Goal: Transaction & Acquisition: Purchase product/service

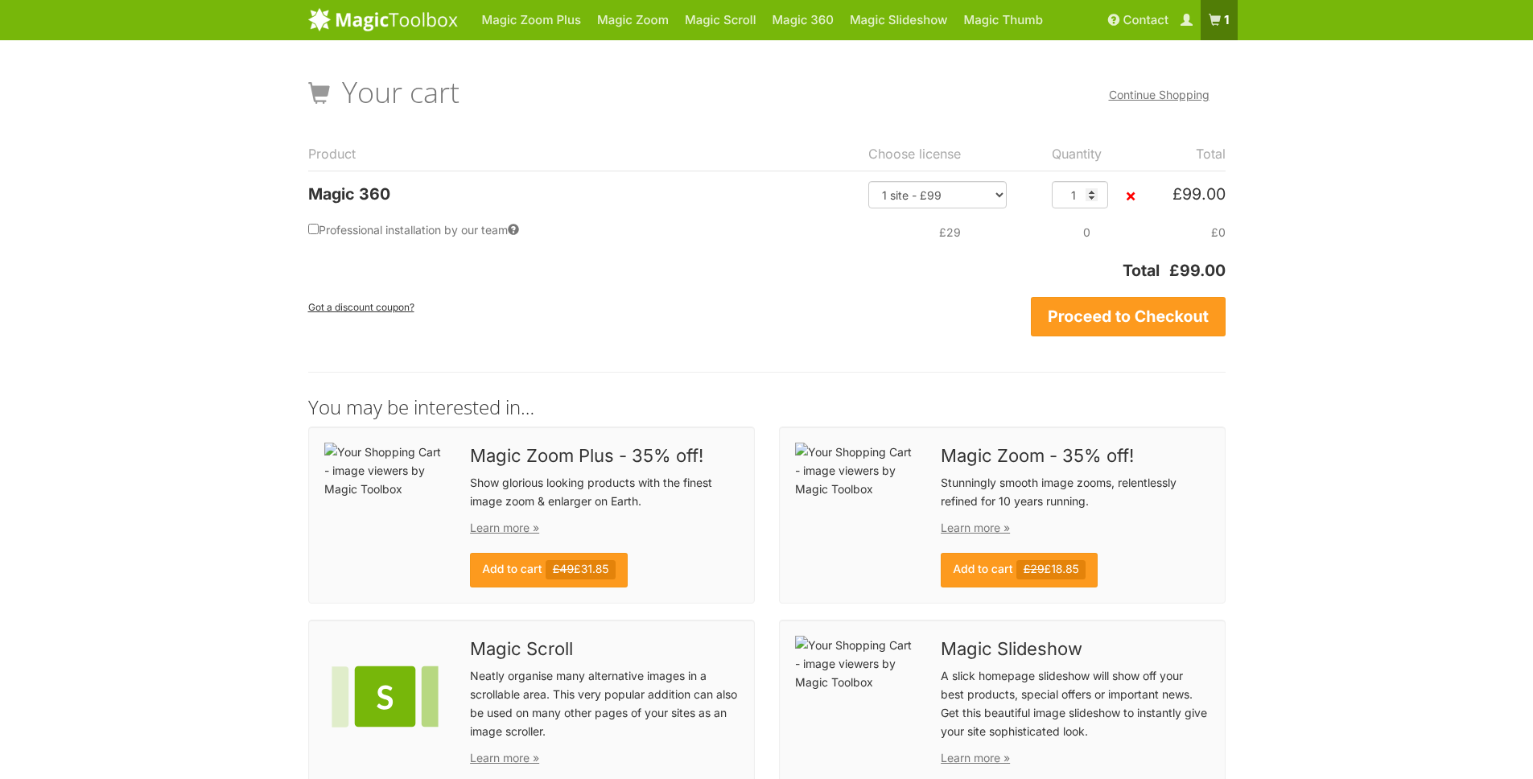
drag, startPoint x: 421, startPoint y: 187, endPoint x: 305, endPoint y: 196, distance: 116.2
click at [305, 196] on div "Your Shopping Cart – image viewers by Magic Toolbox Your cart Continue Shopping…" at bounding box center [766, 547] width 941 height 990
click at [515, 201] on td "Magic 360" at bounding box center [583, 190] width 550 height 38
drag, startPoint x: 411, startPoint y: 196, endPoint x: 307, endPoint y: 191, distance: 104.7
click at [307, 191] on div "Your Shopping Cart – image viewers by Magic Toolbox Your cart Continue Shopping…" at bounding box center [766, 547] width 941 height 990
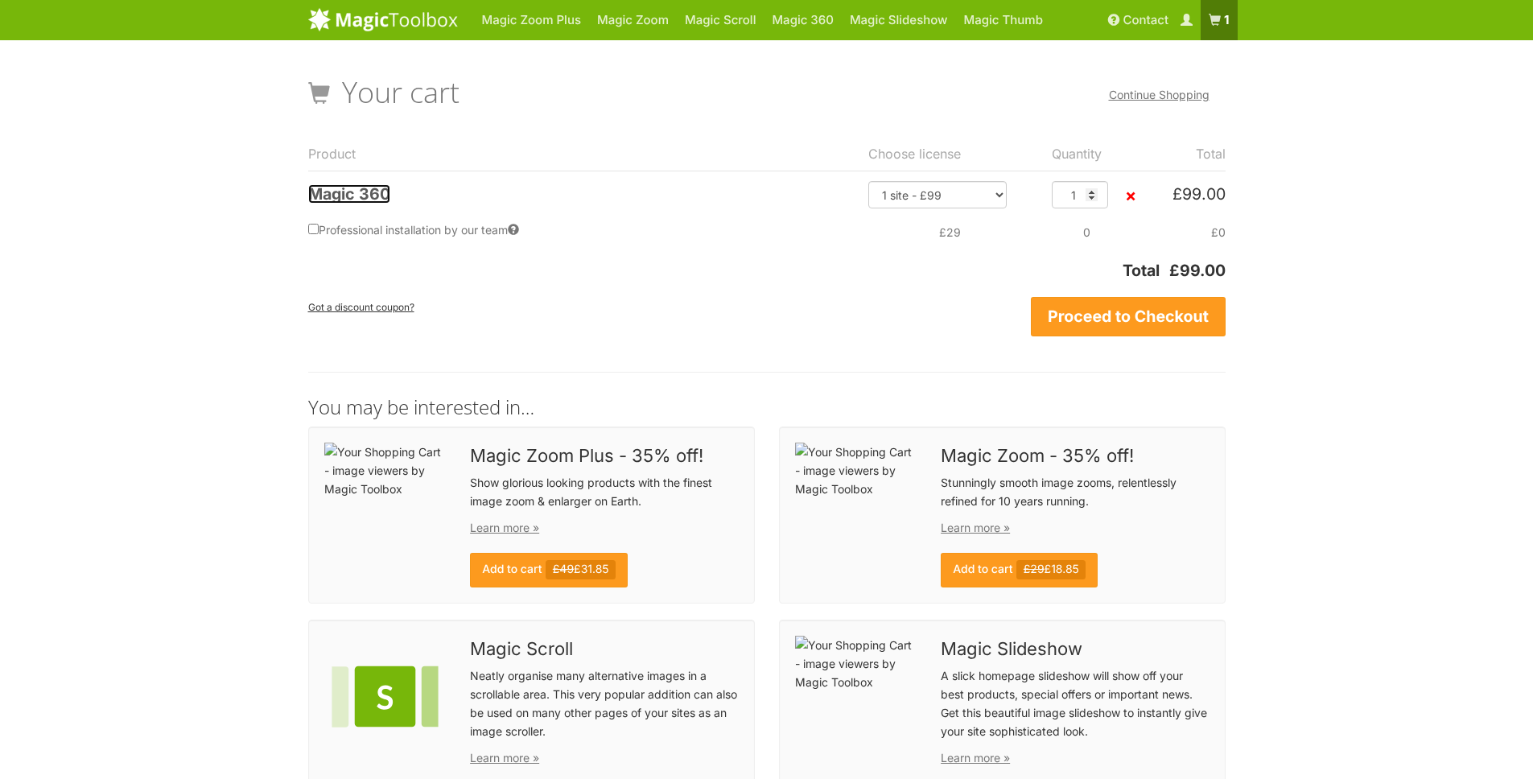
click at [311, 194] on link "Magic 360" at bounding box center [349, 193] width 82 height 19
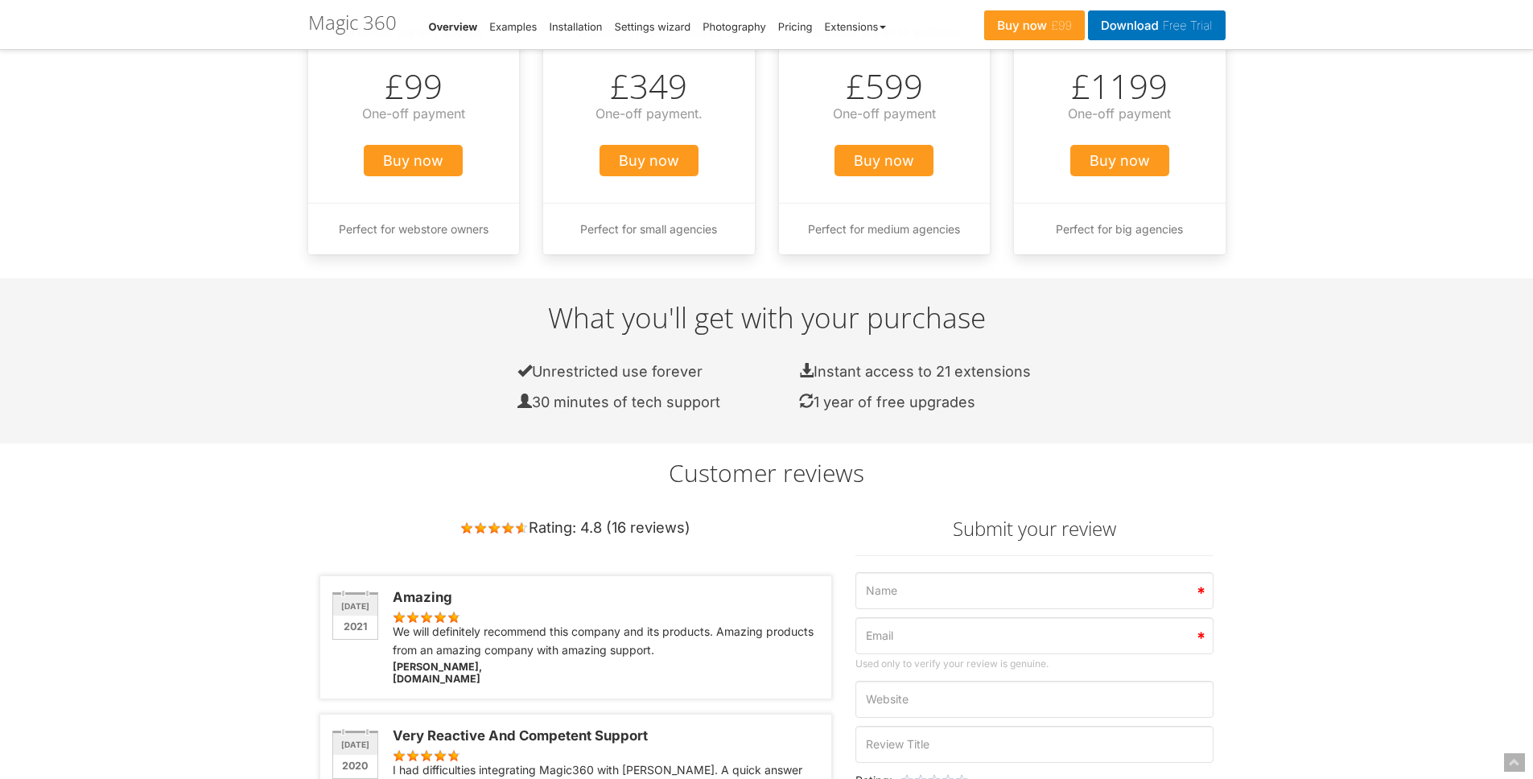
scroll to position [943, 0]
